Goal: Find specific page/section: Find specific page/section

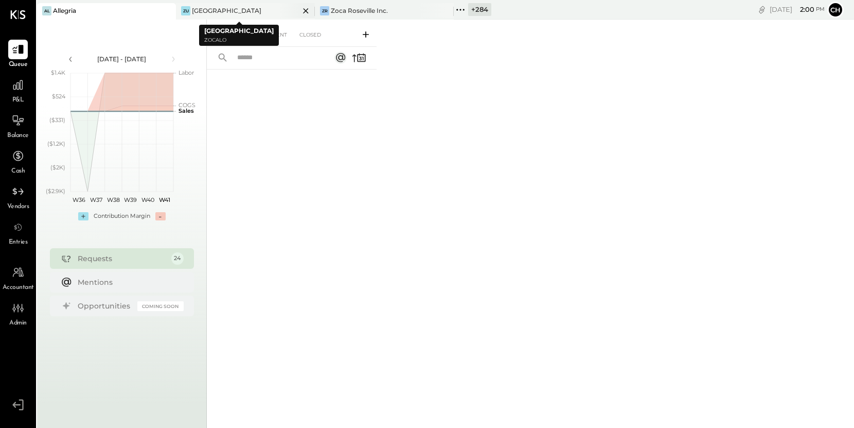
click at [303, 11] on icon at bounding box center [305, 11] width 13 height 12
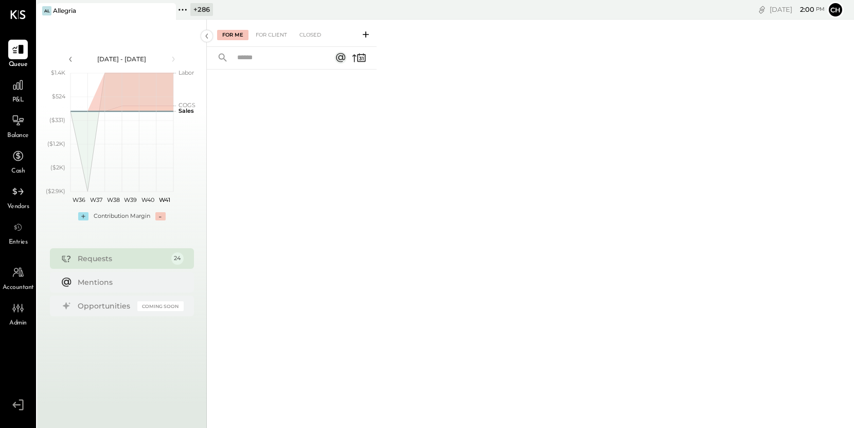
click at [186, 10] on icon at bounding box center [186, 10] width 2 height 2
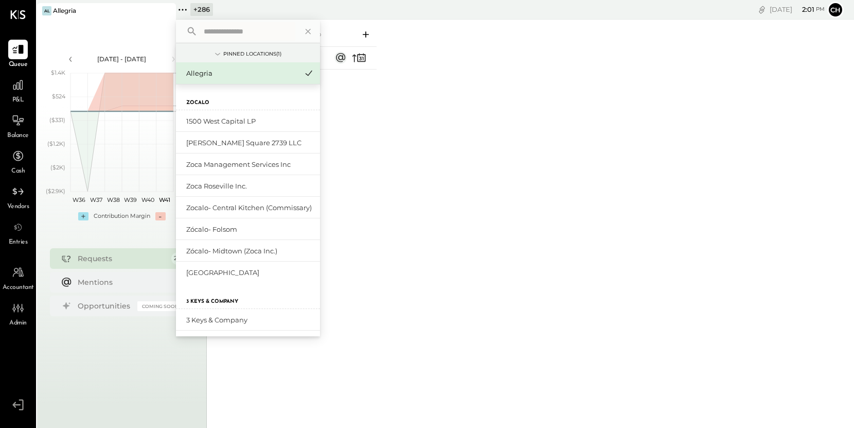
type input "*"
